Goal: Transaction & Acquisition: Purchase product/service

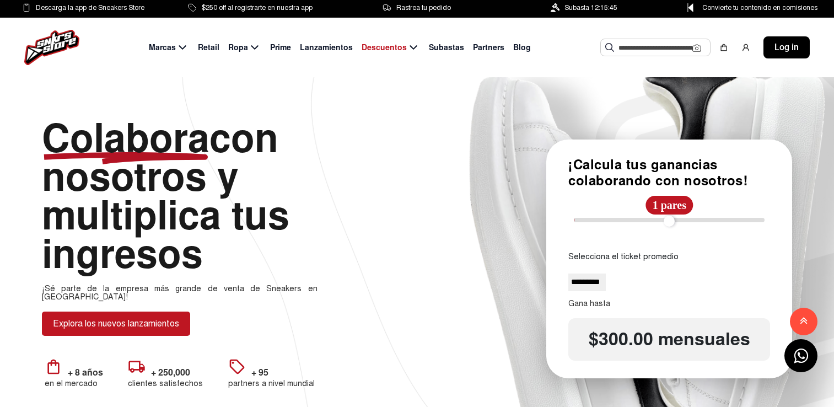
select select
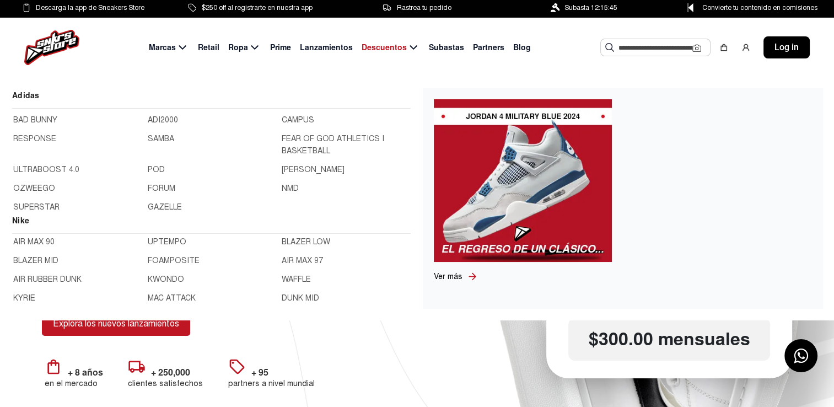
scroll to position [75, 0]
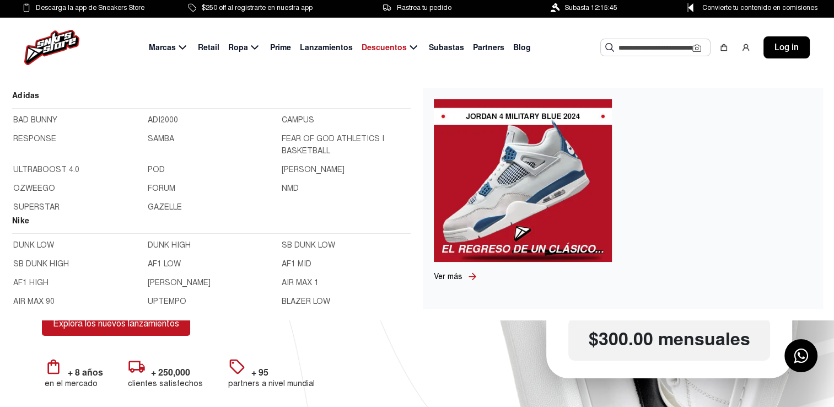
click at [490, 146] on img at bounding box center [523, 180] width 178 height 163
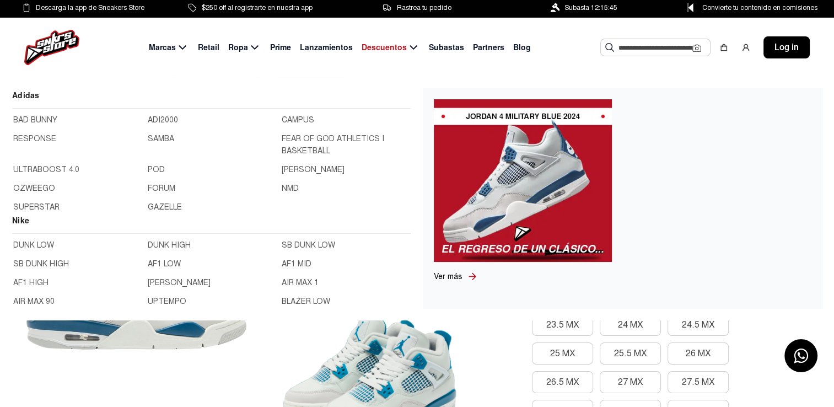
click at [459, 277] on span "Ver más" at bounding box center [448, 276] width 29 height 9
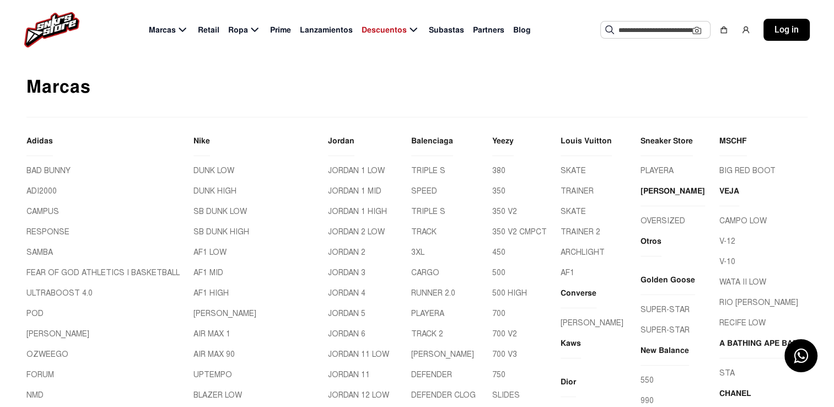
scroll to position [66, 0]
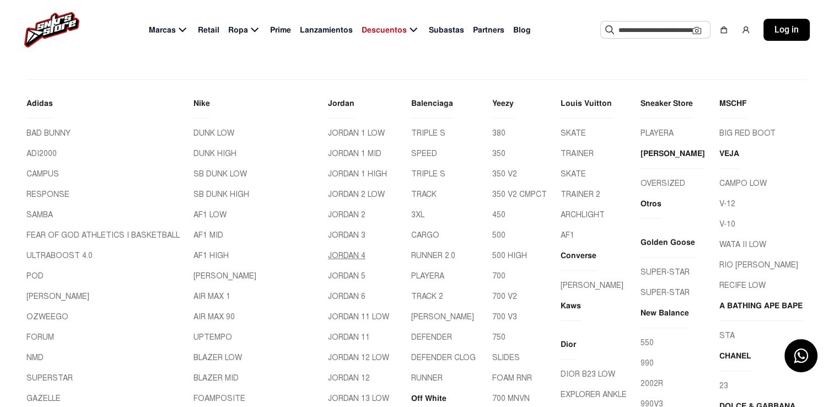
click at [336, 255] on link "JORDAN 4" at bounding box center [365, 256] width 74 height 12
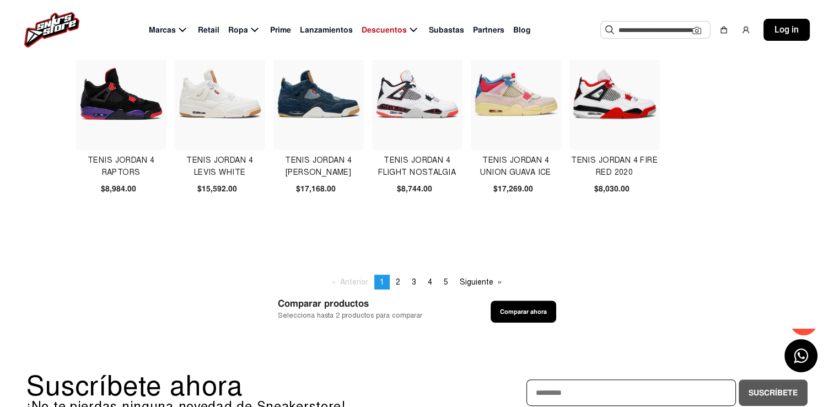
scroll to position [470, 0]
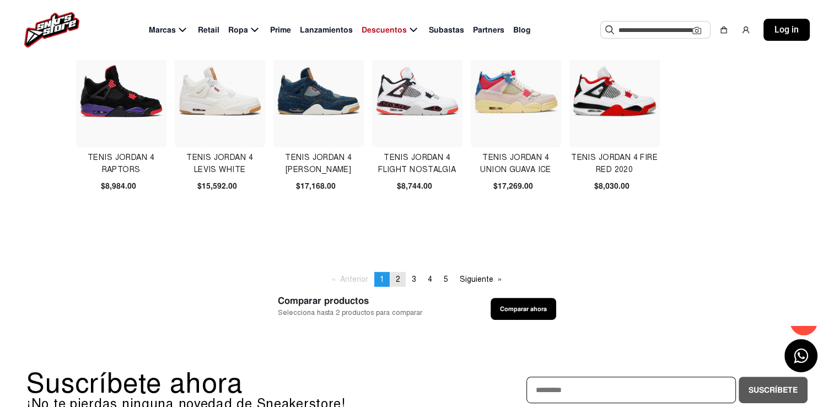
click at [401, 279] on link "page 2" at bounding box center [397, 279] width 15 height 15
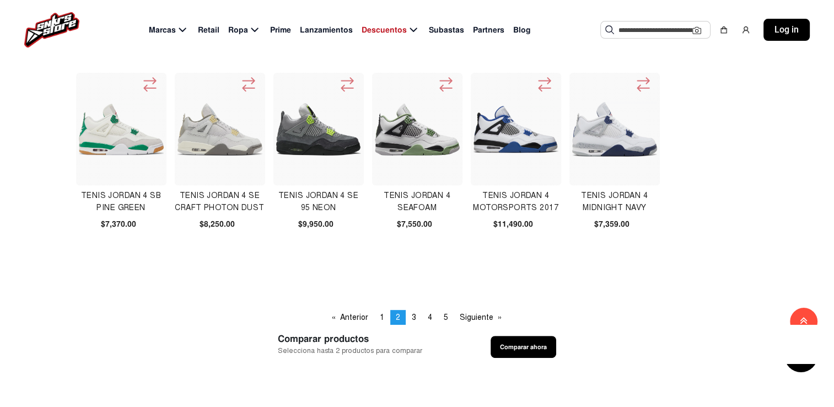
scroll to position [446, 0]
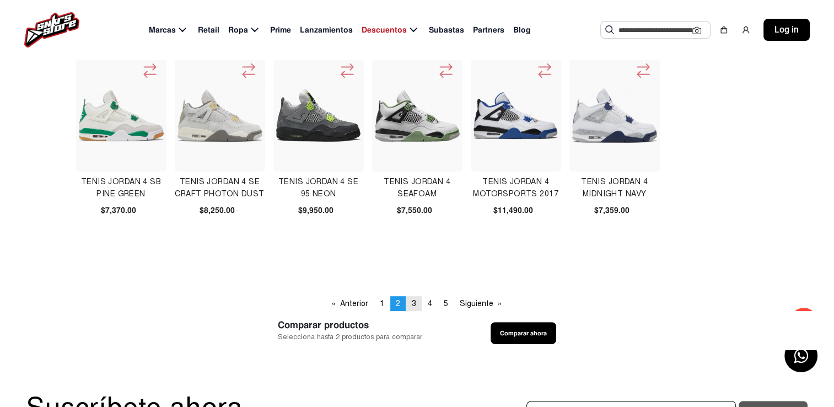
click at [413, 309] on link "page 3" at bounding box center [413, 303] width 15 height 15
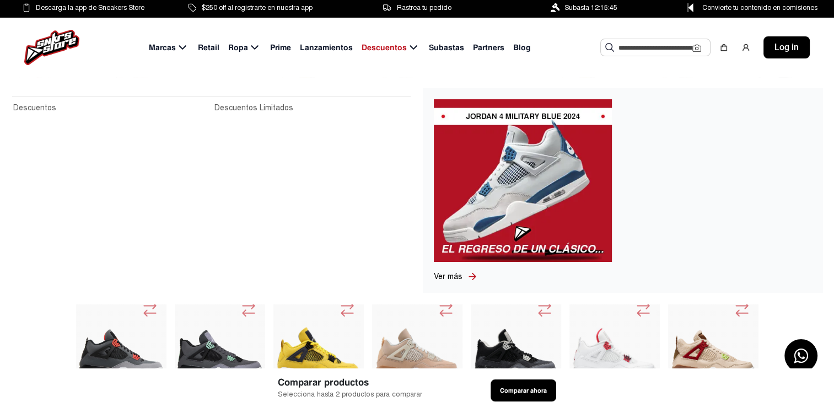
click at [472, 273] on icon at bounding box center [472, 276] width 7 height 7
click at [472, 274] on icon at bounding box center [472, 276] width 7 height 7
click at [516, 166] on img at bounding box center [523, 180] width 178 height 163
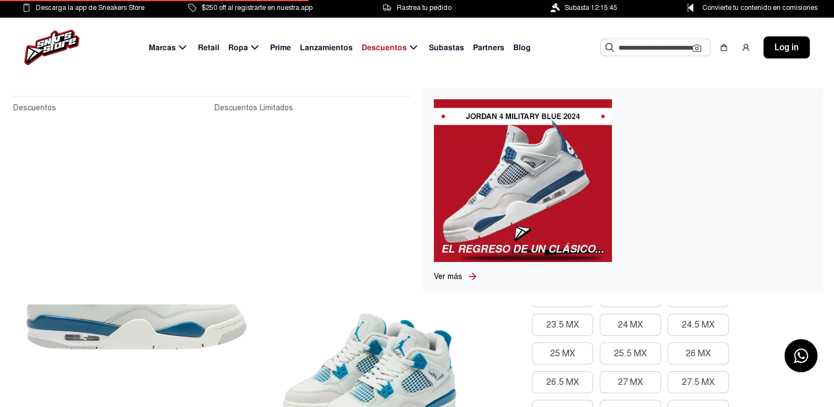
click at [459, 272] on span "Ver más" at bounding box center [448, 276] width 29 height 9
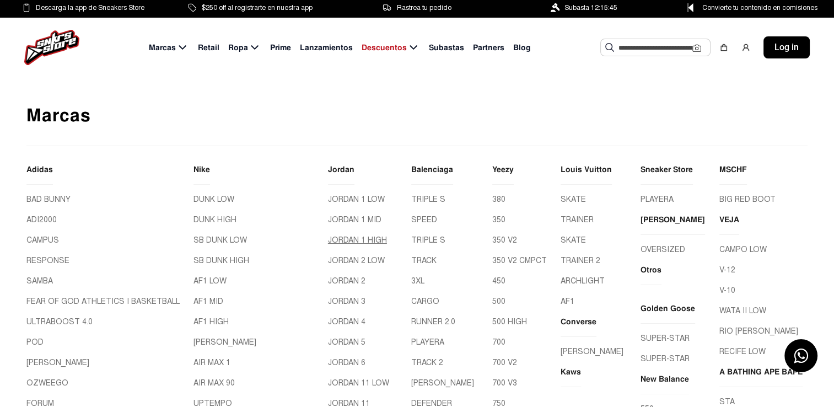
click at [328, 241] on link "JORDAN 1 HIGH" at bounding box center [365, 240] width 74 height 12
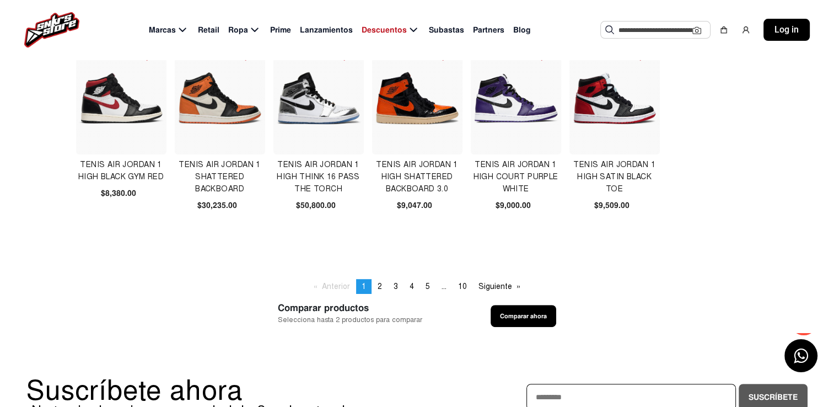
scroll to position [465, 0]
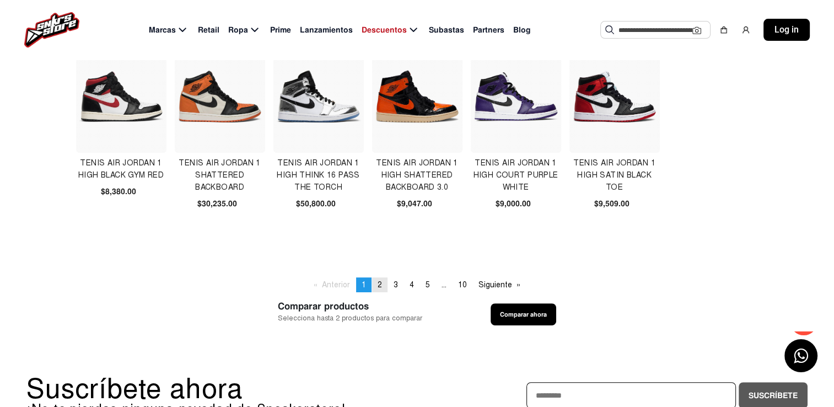
click at [381, 292] on link "page 2" at bounding box center [379, 284] width 15 height 15
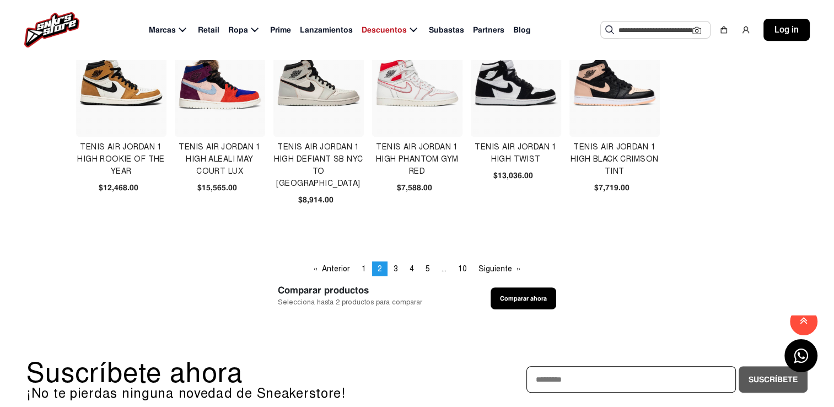
scroll to position [482, 0]
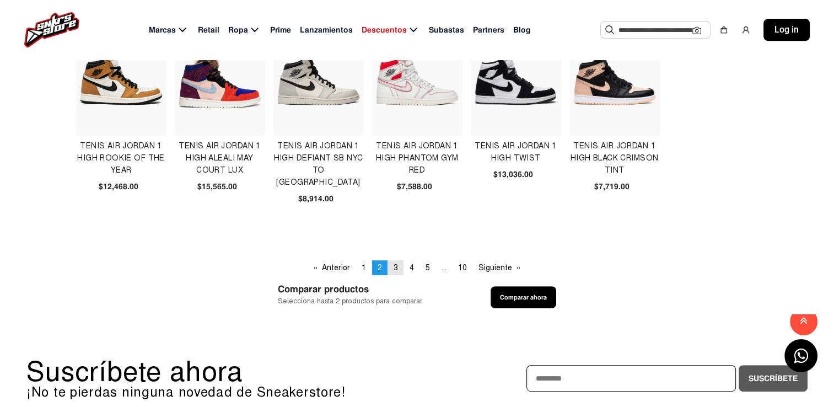
click at [398, 268] on link "page 3" at bounding box center [395, 267] width 15 height 15
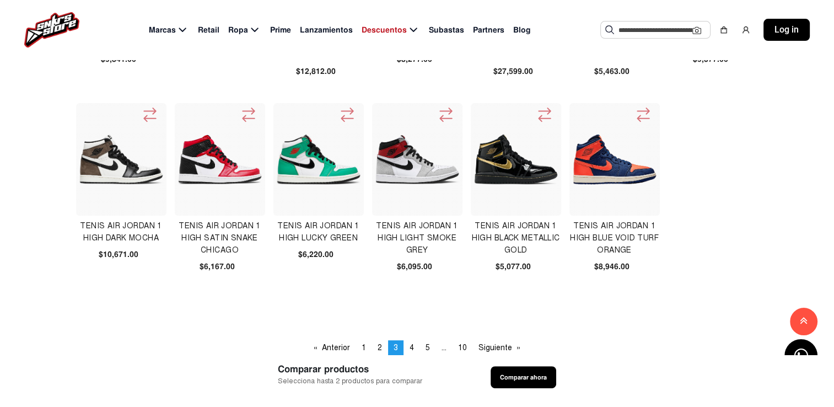
scroll to position [434, 0]
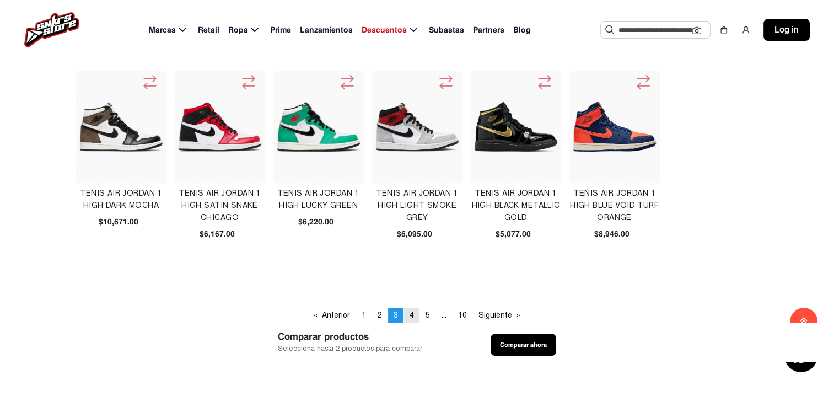
click at [404, 316] on link "page 4" at bounding box center [411, 315] width 15 height 15
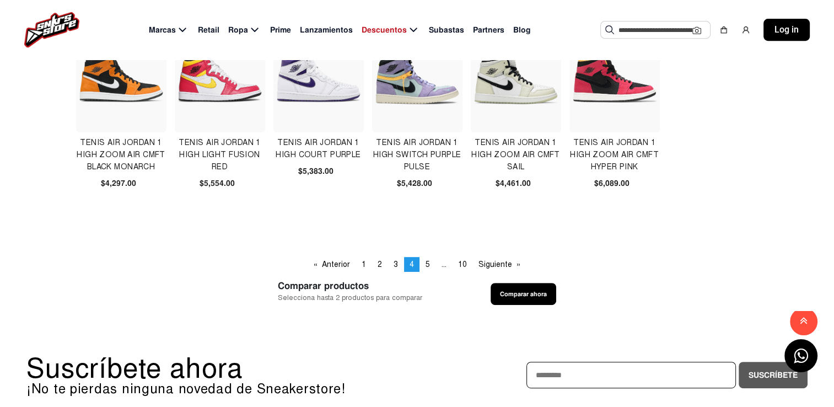
scroll to position [489, 0]
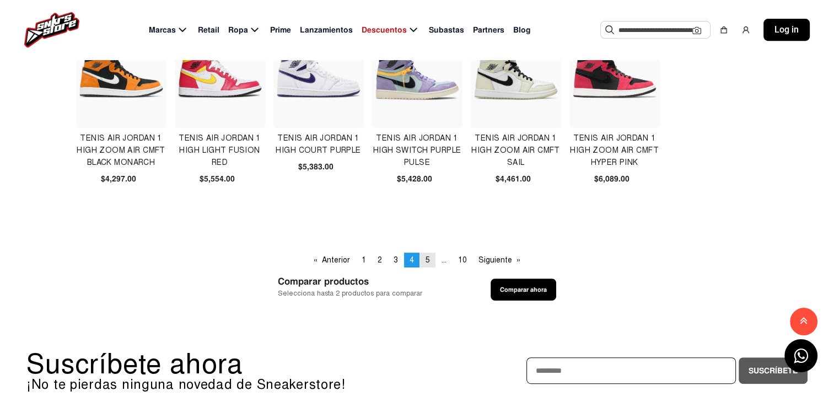
click at [421, 257] on link "page 5" at bounding box center [427, 259] width 15 height 15
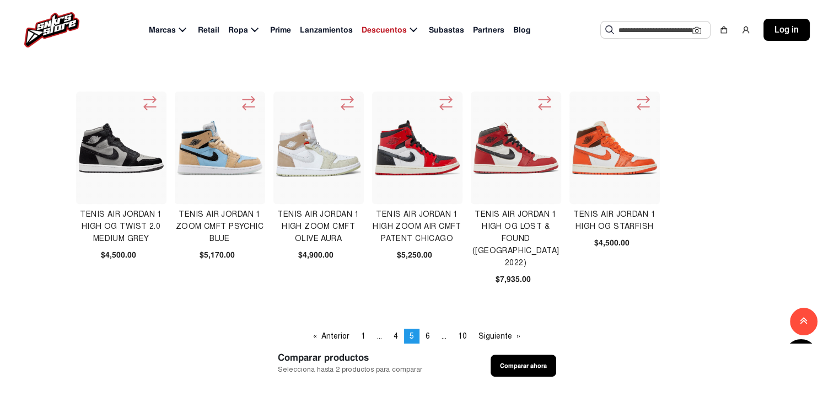
scroll to position [439, 0]
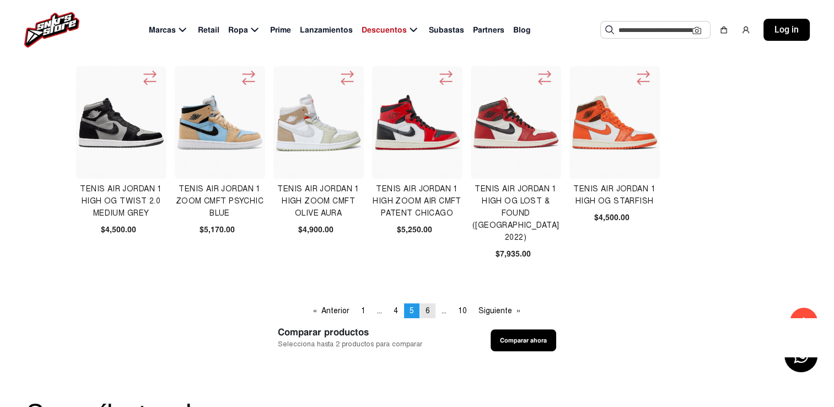
click at [428, 309] on span "6" at bounding box center [427, 310] width 4 height 9
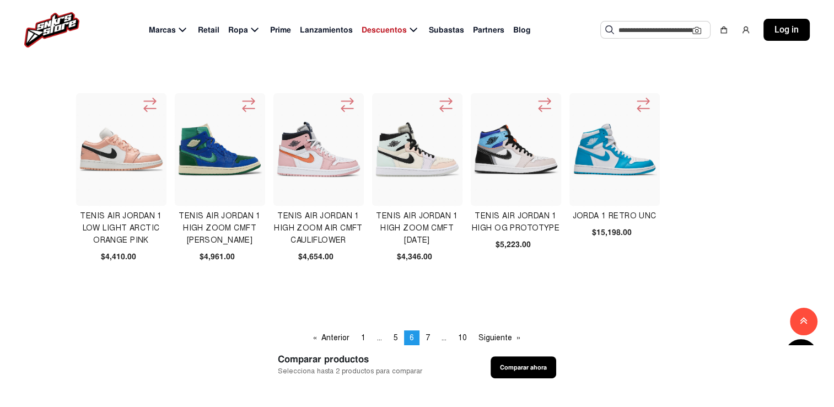
scroll to position [428, 0]
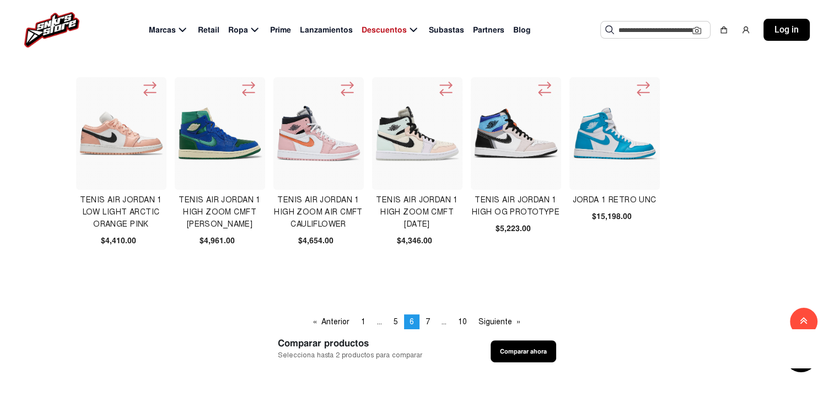
click at [499, 137] on img at bounding box center [515, 133] width 85 height 85
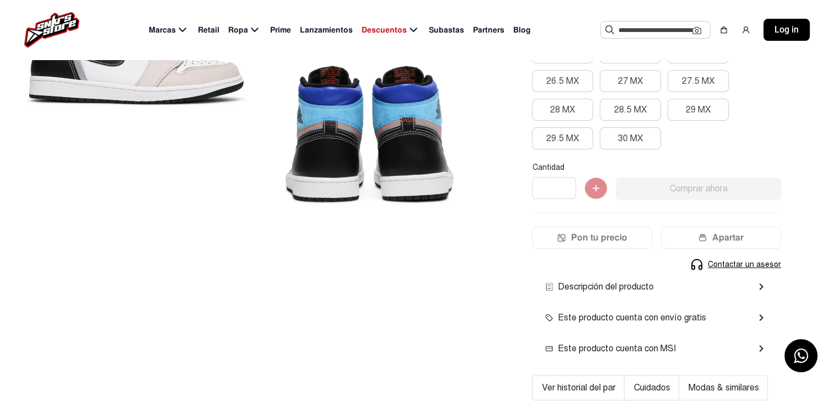
scroll to position [169, 0]
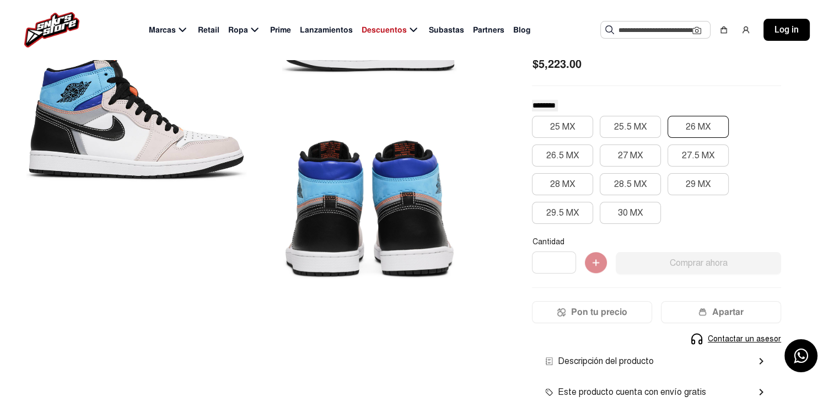
click at [695, 128] on button "26 MX" at bounding box center [697, 127] width 61 height 22
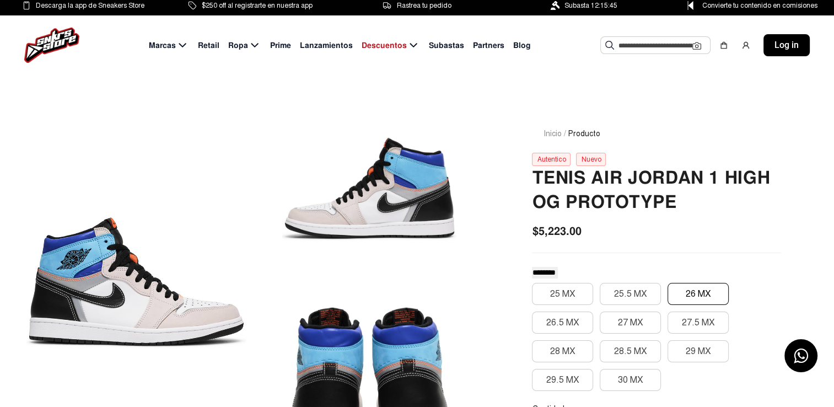
scroll to position [68, 0]
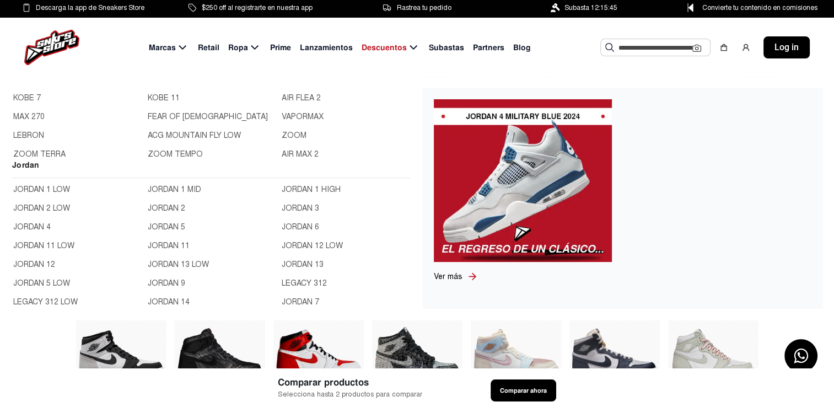
scroll to position [309, 0]
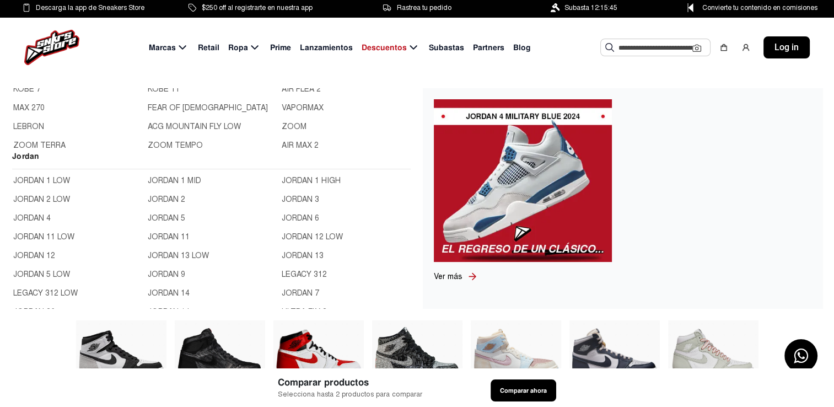
click at [299, 196] on link "JORDAN 3" at bounding box center [346, 199] width 128 height 12
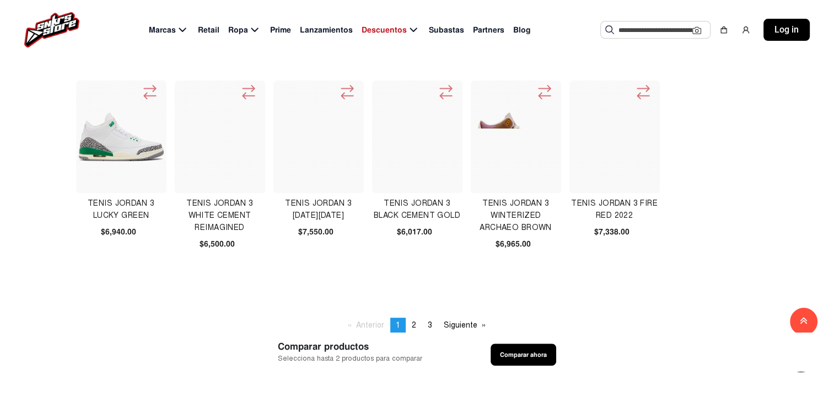
scroll to position [453, 0]
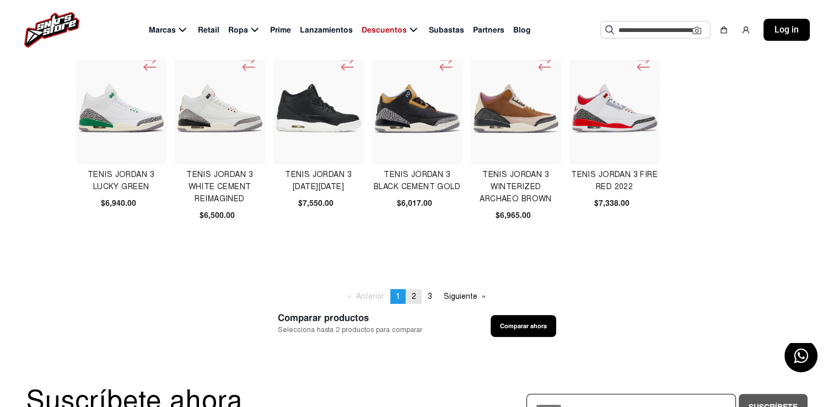
click at [414, 298] on span "2" at bounding box center [414, 296] width 4 height 9
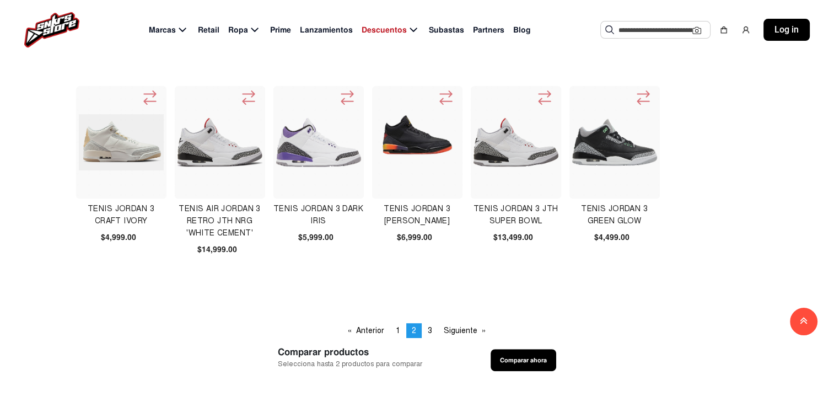
scroll to position [428, 0]
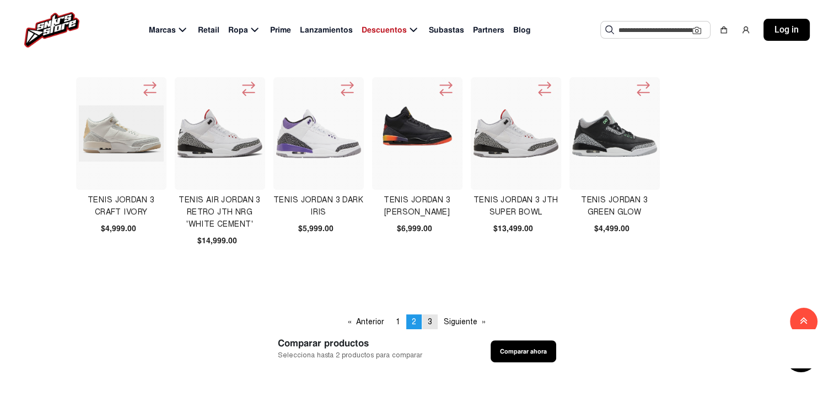
click at [428, 319] on span "3" at bounding box center [430, 321] width 4 height 9
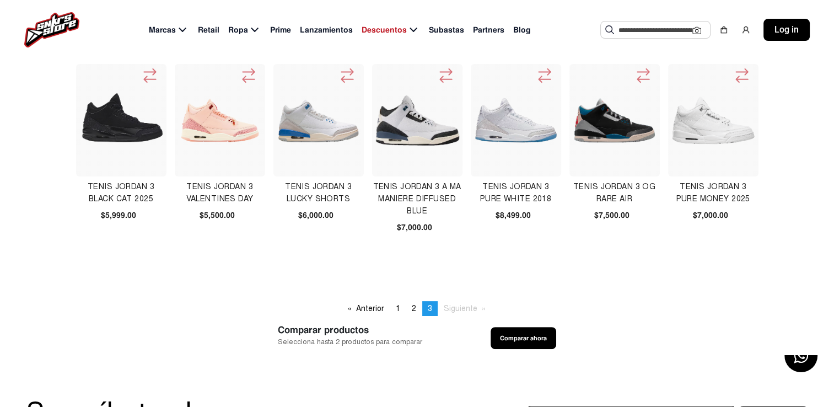
scroll to position [290, 0]
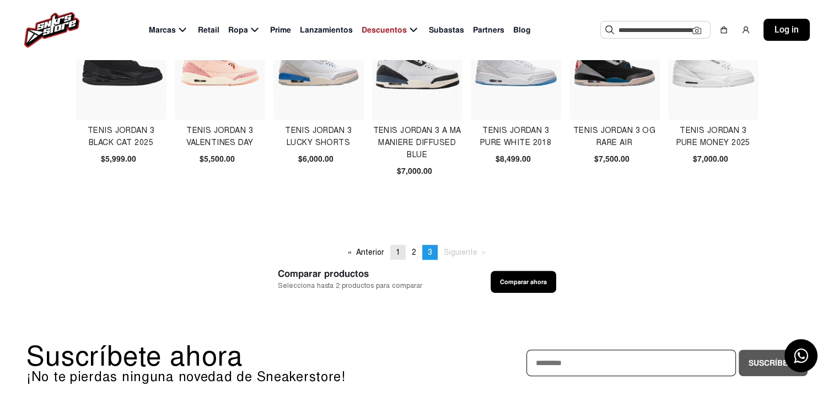
click at [396, 245] on link "page 1" at bounding box center [397, 252] width 15 height 15
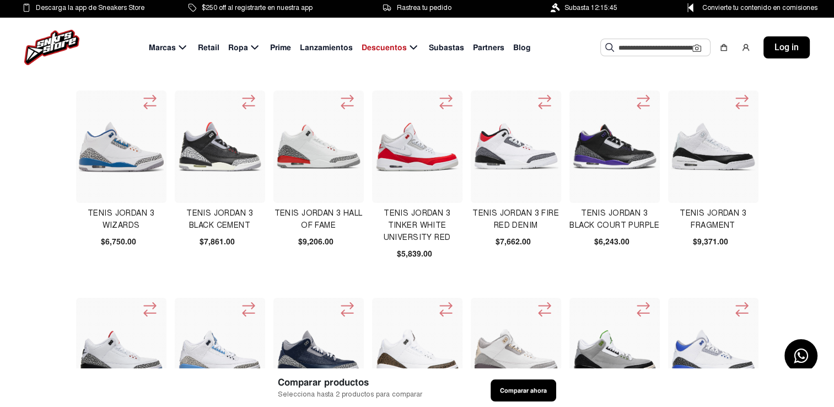
click at [441, 106] on icon at bounding box center [446, 101] width 12 height 13
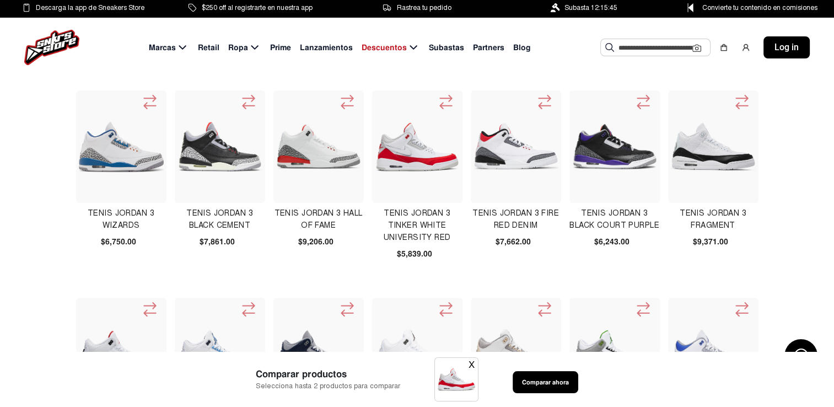
click at [441, 106] on icon at bounding box center [446, 101] width 12 height 13
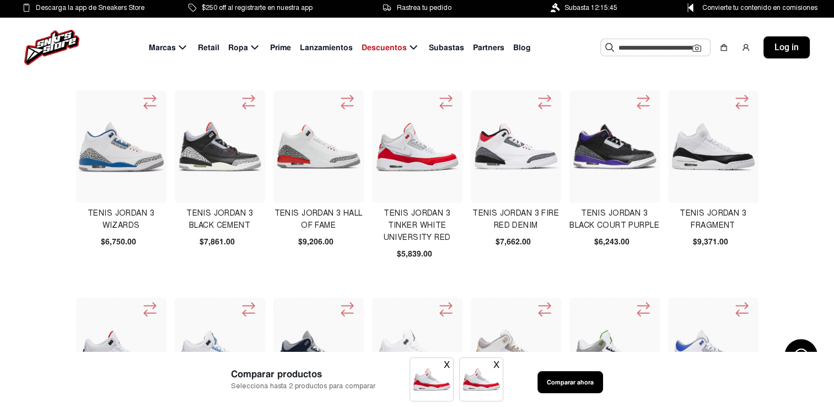
click at [444, 361] on button "X" at bounding box center [447, 365] width 6 height 14
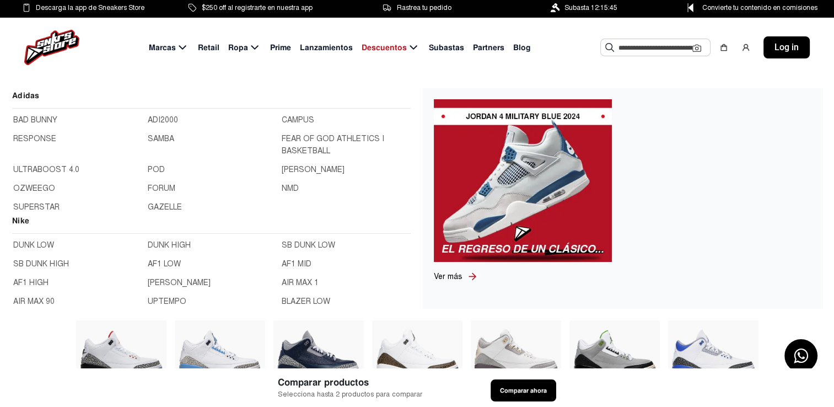
click at [51, 123] on link "BAD BUNNY" at bounding box center [77, 120] width 128 height 12
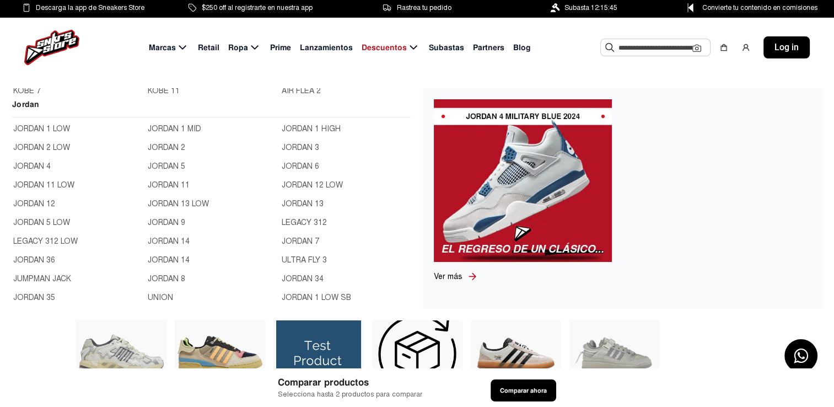
scroll to position [373, 0]
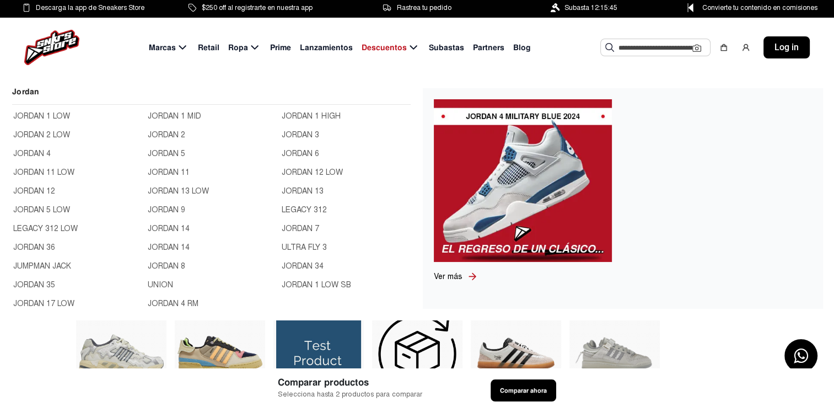
click at [315, 116] on link "JORDAN 1 HIGH" at bounding box center [346, 116] width 128 height 12
